Goal: Task Accomplishment & Management: Use online tool/utility

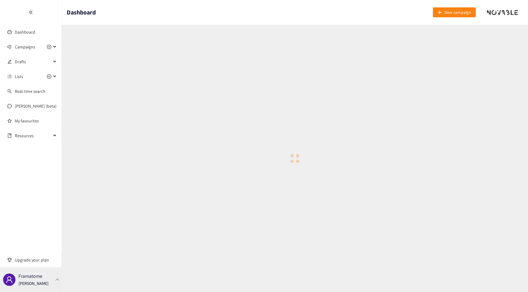
click at [37, 284] on p "[PERSON_NAME]" at bounding box center [34, 283] width 30 height 7
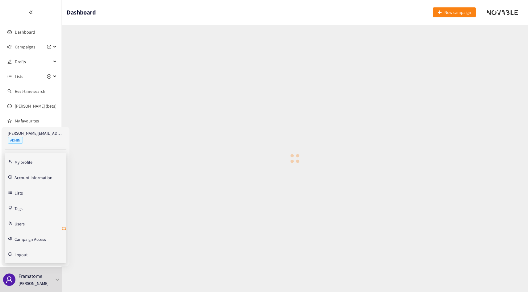
click at [65, 229] on icon "retweet" at bounding box center [63, 228] width 5 height 5
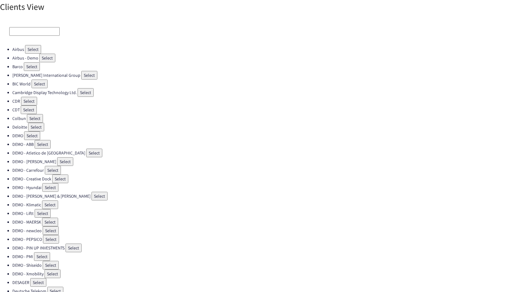
click at [35, 29] on input at bounding box center [34, 31] width 50 height 9
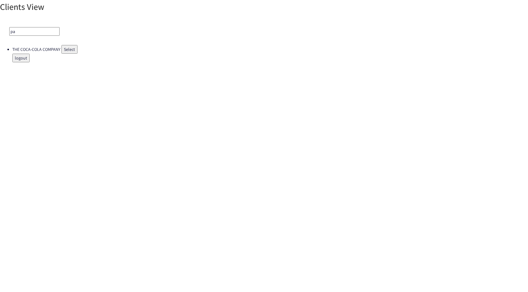
type input "p"
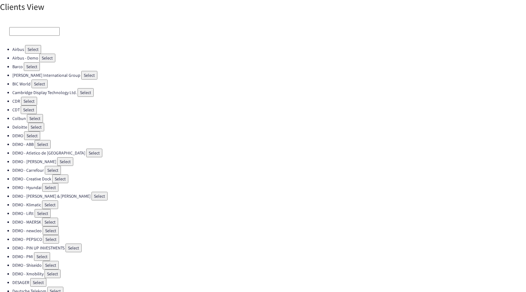
type input "m"
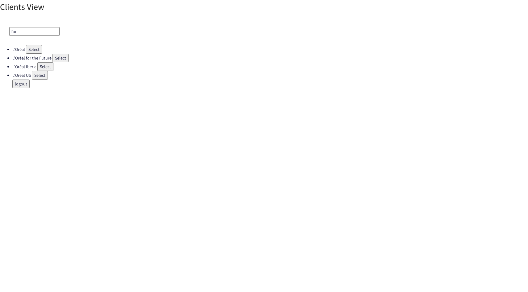
type input "l'or"
click at [60, 57] on button "Select" at bounding box center [60, 58] width 16 height 9
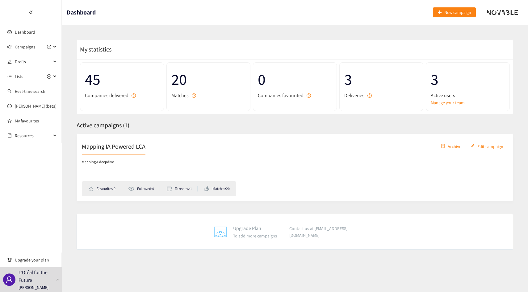
click at [123, 155] on div "Mapping & deepdive Favourites: 0 Followed: 0 To review: 1 Matches: 20" at bounding box center [295, 175] width 426 height 42
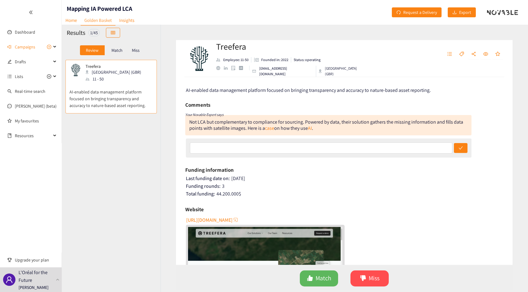
click at [122, 58] on div "Review Match Miss" at bounding box center [111, 50] width 99 height 19
click at [115, 31] on icon "table" at bounding box center [113, 33] width 4 height 4
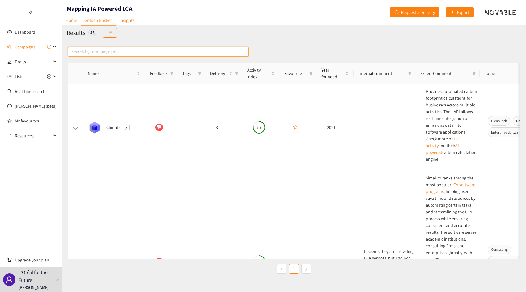
click at [140, 52] on input "text" at bounding box center [158, 52] width 181 height 10
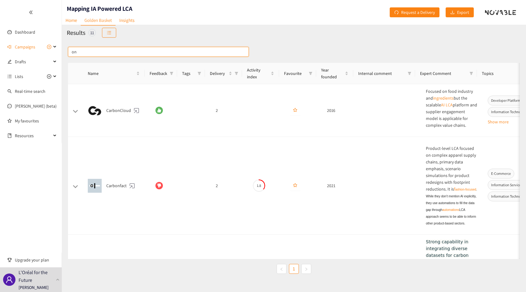
type input "o"
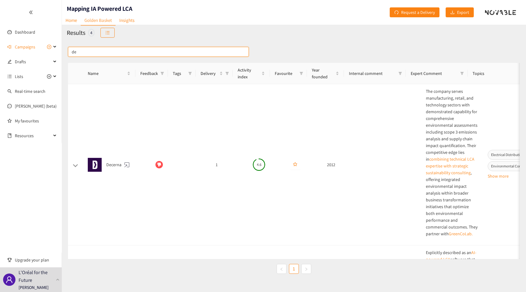
type input "d"
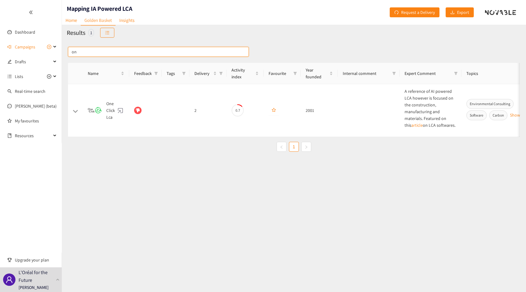
type input "o"
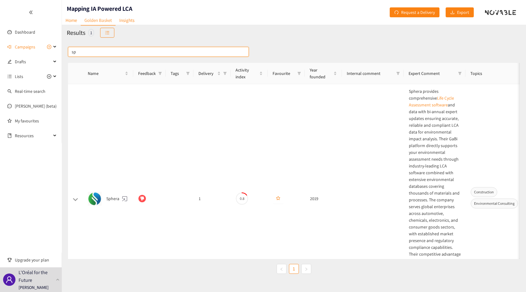
type input "s"
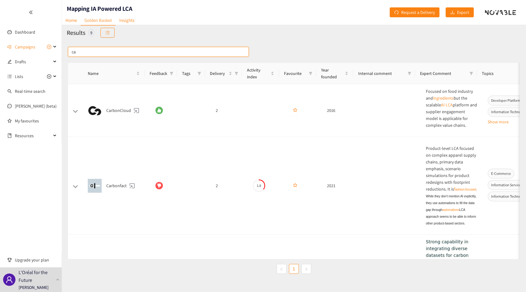
type input "c"
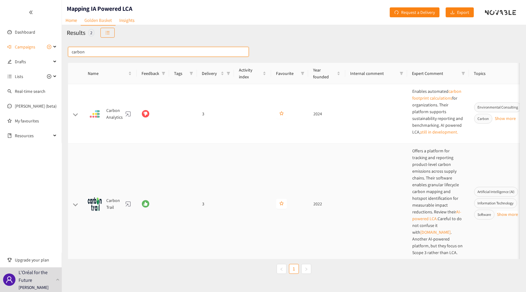
scroll to position [3, 0]
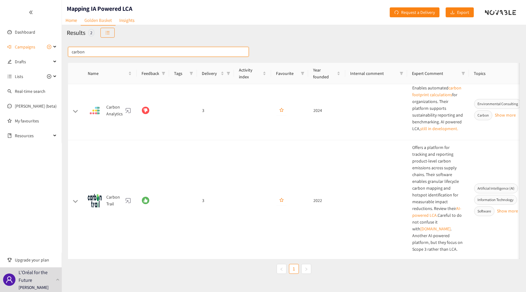
click at [201, 52] on input "carbon" at bounding box center [158, 52] width 181 height 10
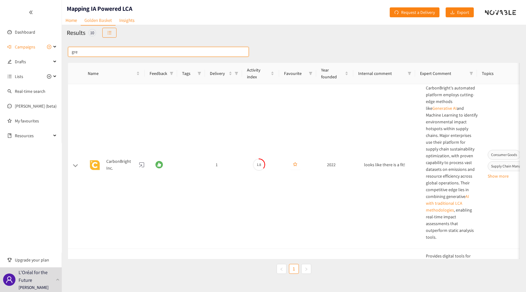
scroll to position [0, 0]
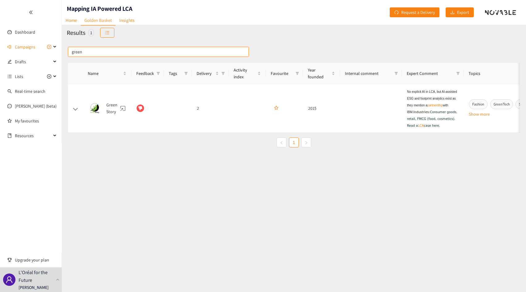
click at [230, 52] on input "green" at bounding box center [158, 52] width 181 height 10
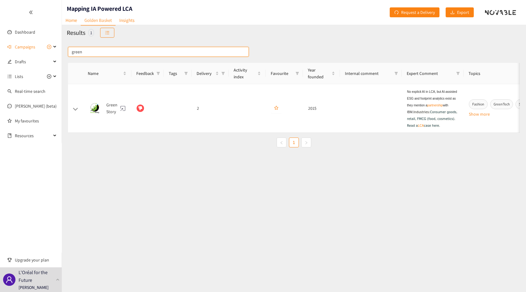
click at [230, 52] on input "green" at bounding box center [158, 52] width 181 height 10
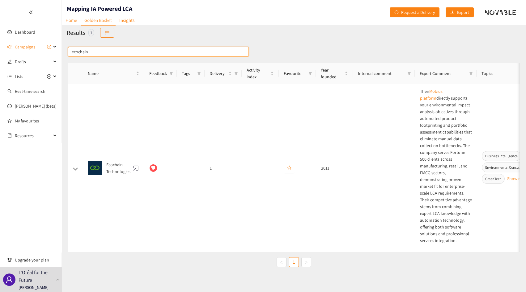
click at [216, 50] on input "ecochain" at bounding box center [158, 52] width 181 height 10
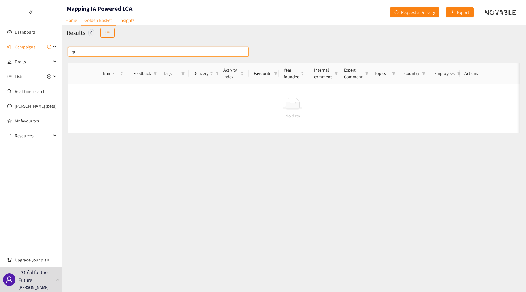
type input "q"
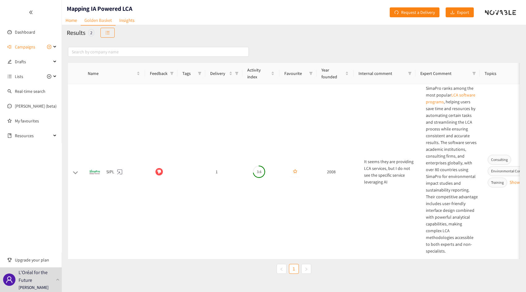
scroll to position [136, 0]
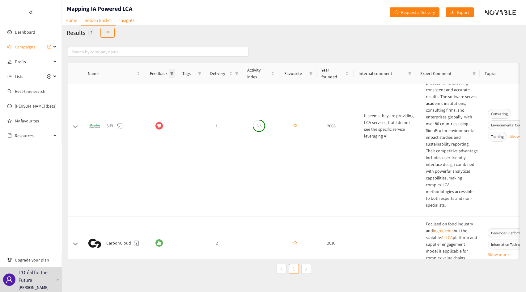
click at [170, 74] on icon "filter" at bounding box center [172, 74] width 4 height 4
click at [143, 86] on input "checkbox" at bounding box center [143, 85] width 5 height 5
checkbox input "true"
click at [168, 119] on span "OK" at bounding box center [167, 117] width 5 height 7
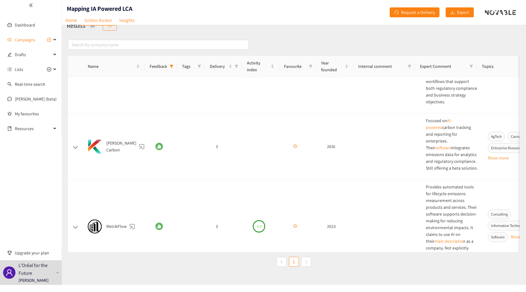
scroll to position [664, 0]
